Goal: Task Accomplishment & Management: Manage account settings

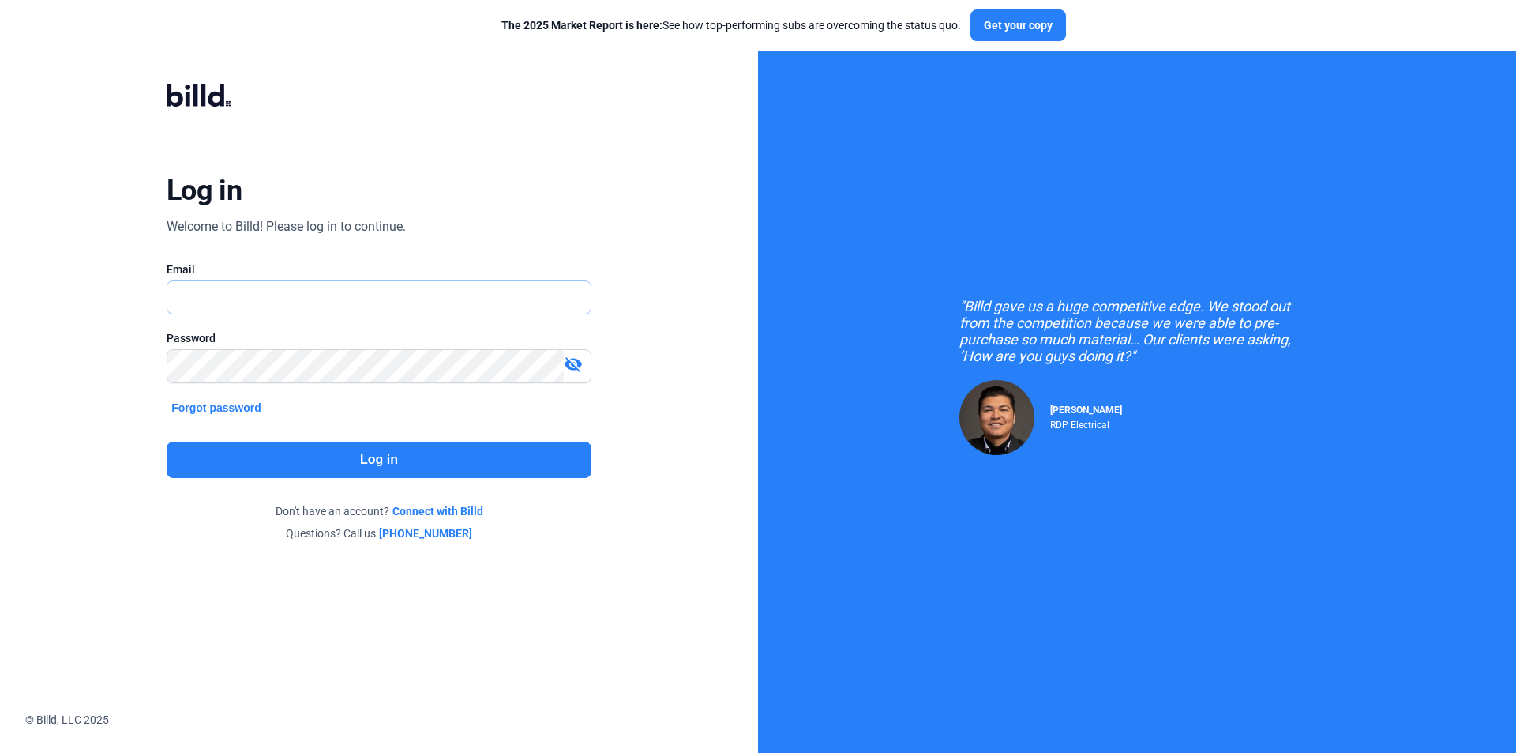
click at [354, 303] on input "text" at bounding box center [378, 297] width 423 height 32
type input "[EMAIL_ADDRESS][DOMAIN_NAME]"
click at [355, 453] on button "Log in" at bounding box center [379, 459] width 425 height 36
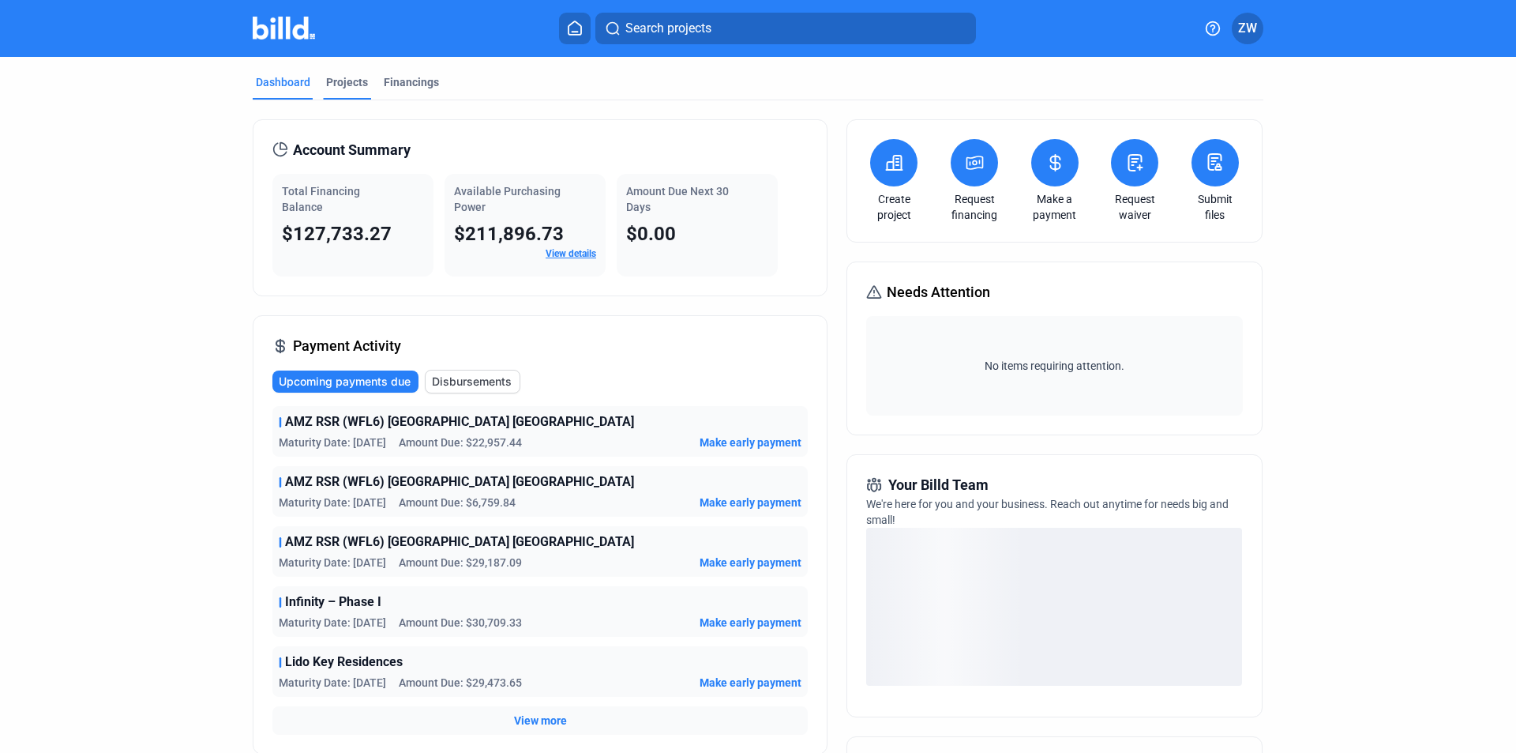
click at [351, 77] on div "Projects" at bounding box center [347, 82] width 42 height 16
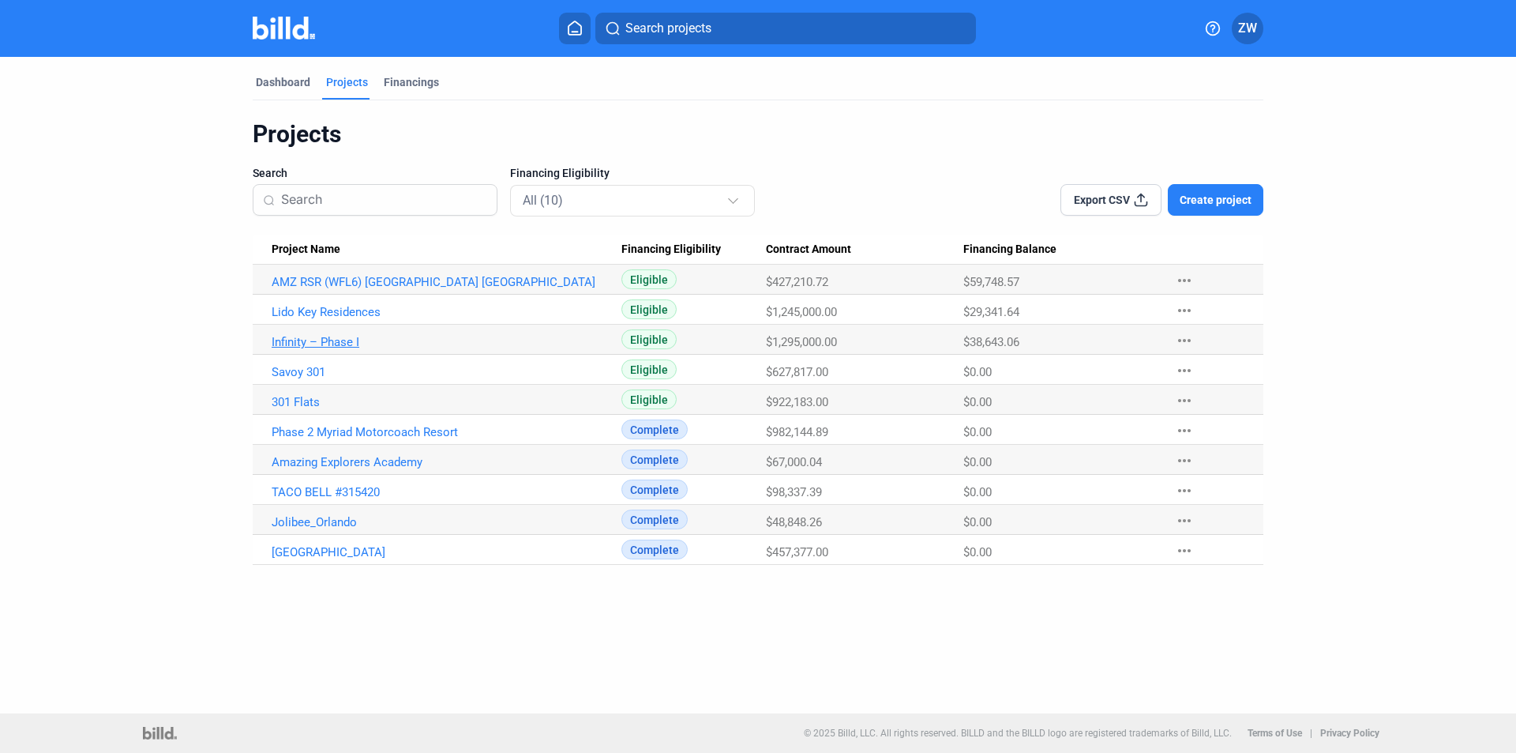
click at [316, 336] on link "Infinity – Phase I" at bounding box center [447, 342] width 350 height 14
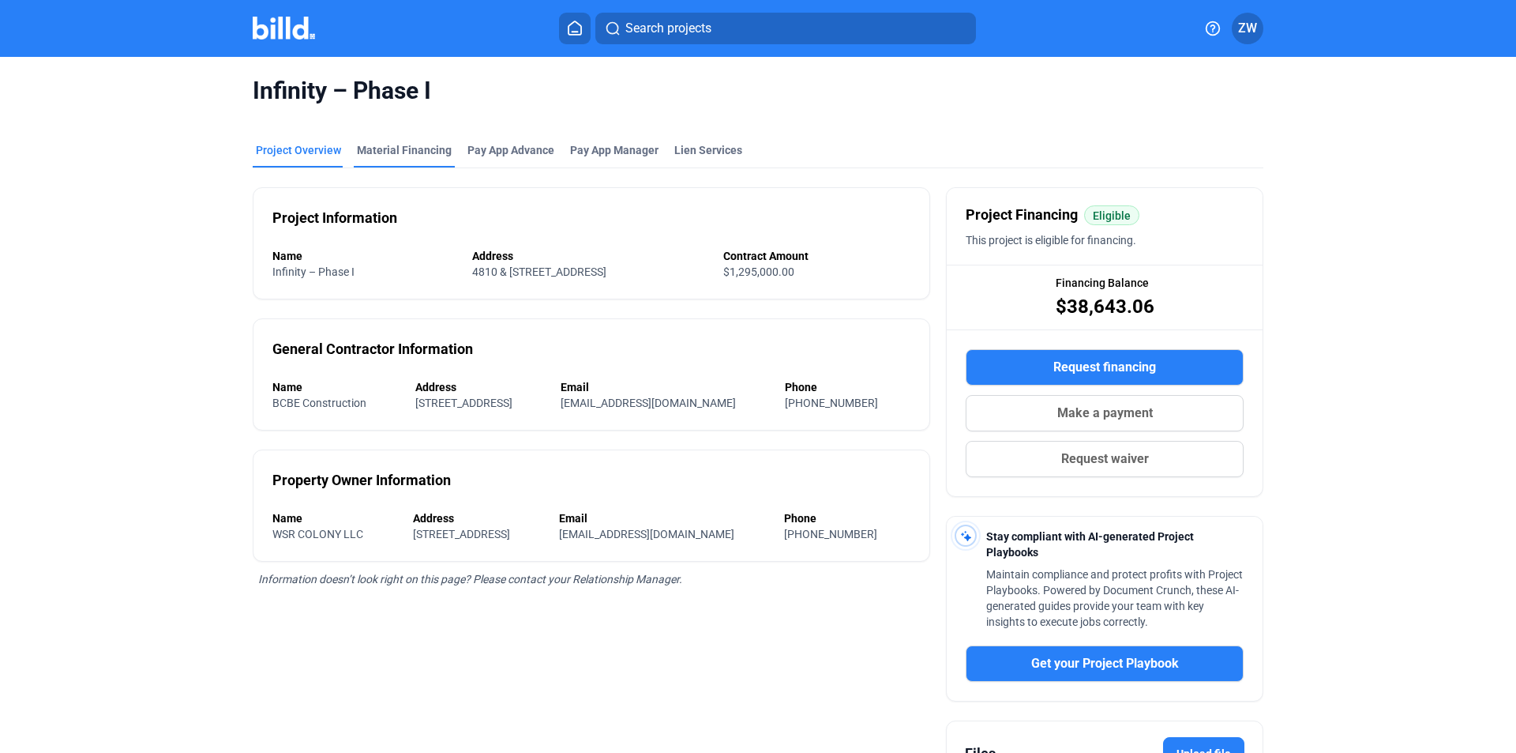
click at [392, 152] on div "Material Financing" at bounding box center [404, 150] width 95 height 16
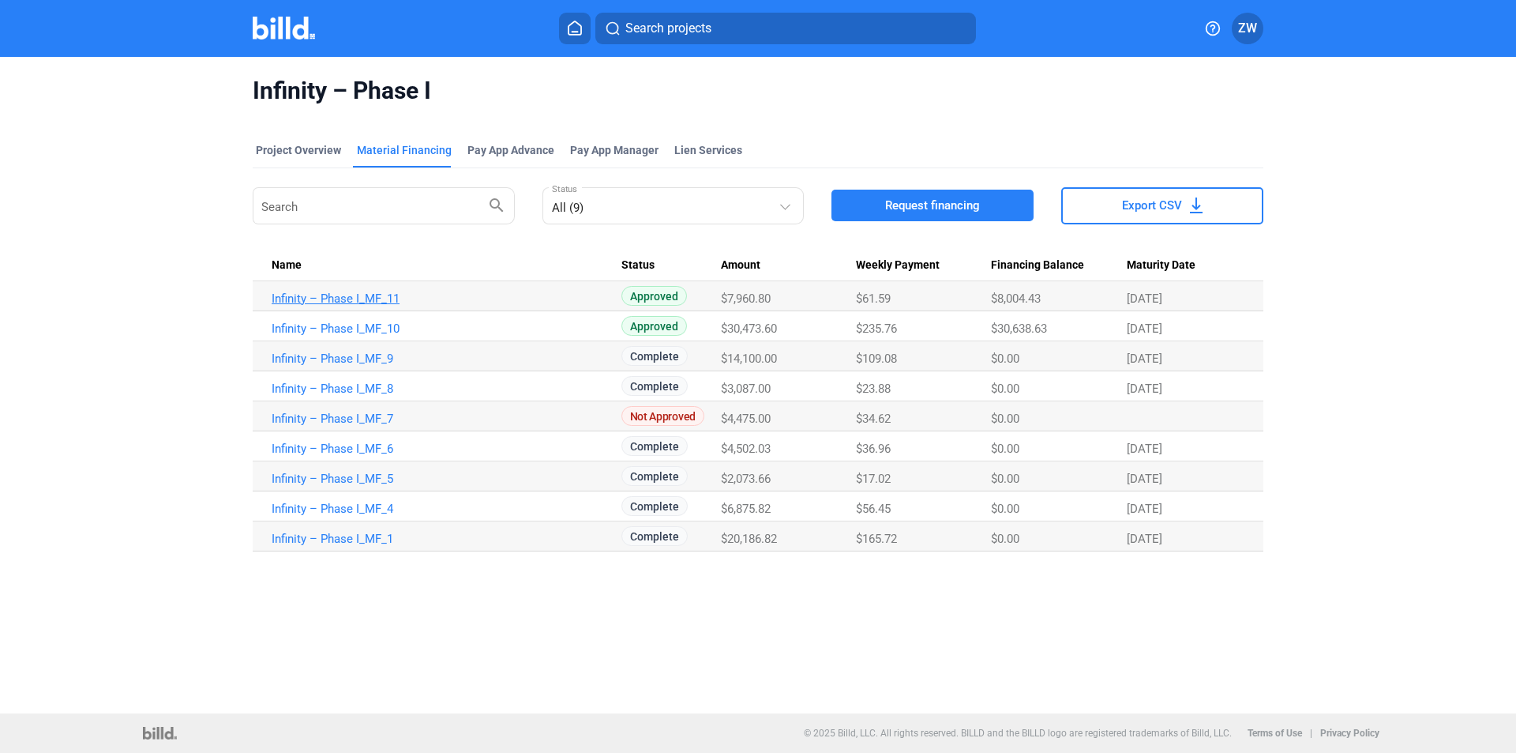
drag, startPoint x: 328, startPoint y: 290, endPoint x: 327, endPoint y: 298, distance: 7.9
click at [328, 290] on td "Infinity – Phase I_MF_11" at bounding box center [437, 296] width 369 height 30
click at [325, 299] on link "Infinity – Phase I_MF_11" at bounding box center [447, 298] width 350 height 14
